Goal: Transaction & Acquisition: Purchase product/service

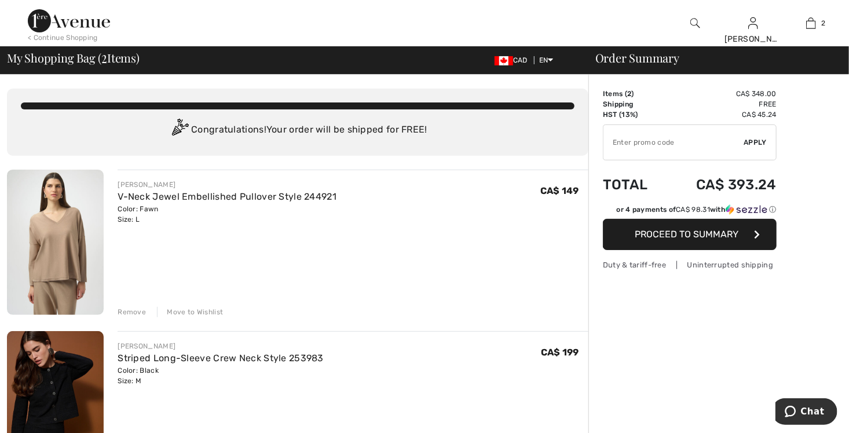
click at [614, 140] on input "TEXT" at bounding box center [673, 142] width 141 height 35
click at [615, 140] on input "TEXT" at bounding box center [673, 142] width 141 height 35
type input "AFP108D7CD6"
click at [751, 141] on span "Apply" at bounding box center [755, 142] width 23 height 10
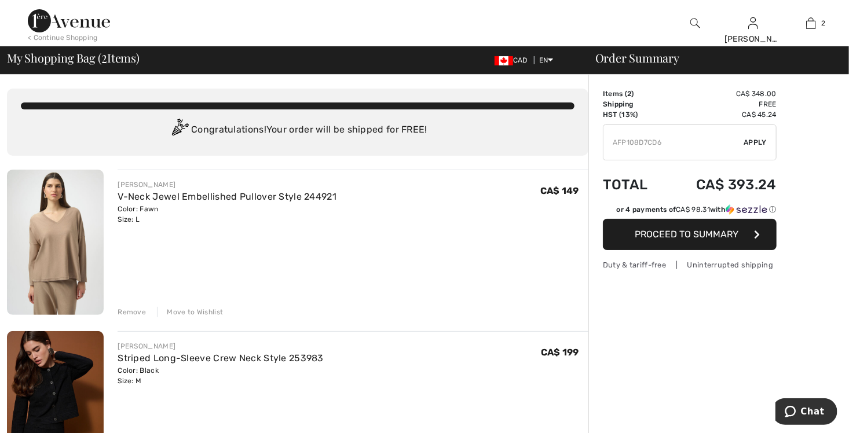
click at [0, 0] on div at bounding box center [0, 0] width 0 height 0
